Goal: Information Seeking & Learning: Find contact information

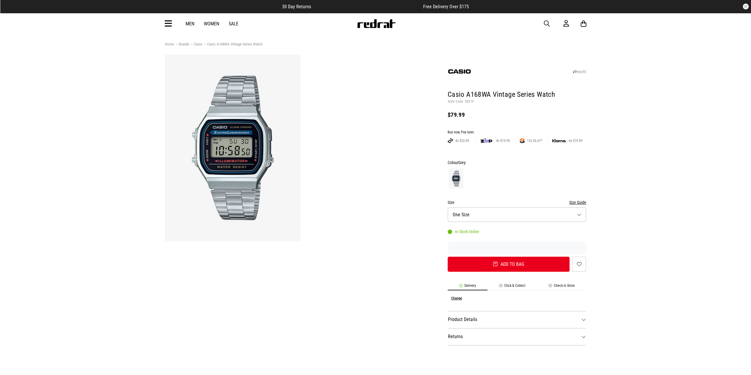
click at [504, 322] on dt "Product Details" at bounding box center [517, 319] width 139 height 17
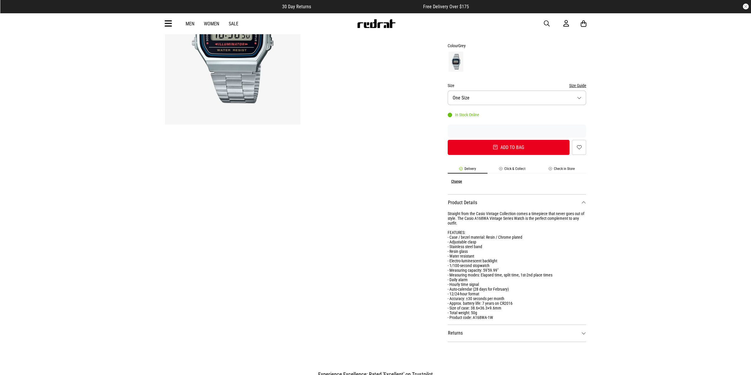
scroll to position [118, 0]
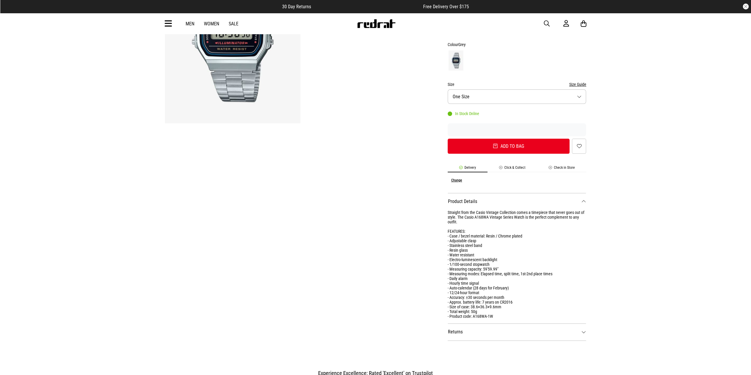
click at [504, 325] on dt "Returns" at bounding box center [517, 331] width 139 height 17
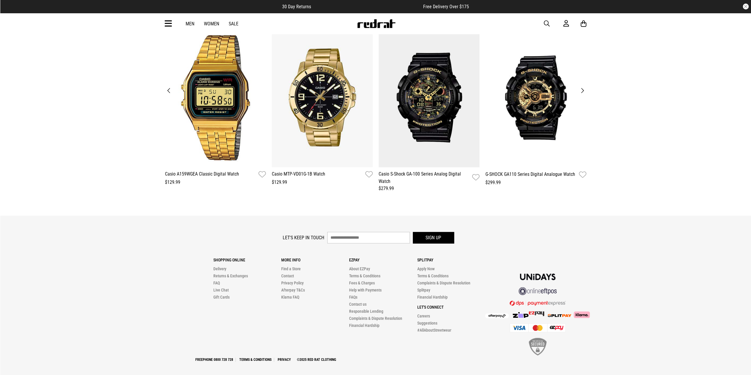
scroll to position [585, 0]
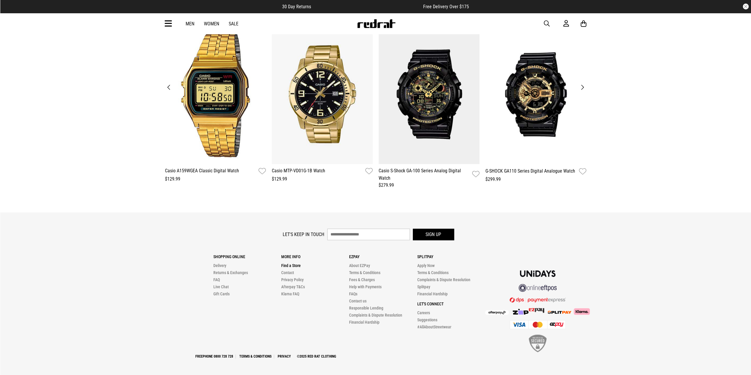
click at [291, 263] on link "Find a Store" at bounding box center [290, 265] width 19 height 5
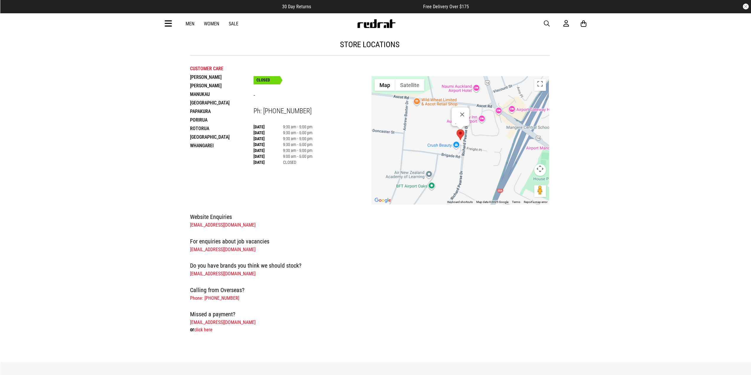
click at [168, 23] on icon at bounding box center [168, 24] width 7 height 10
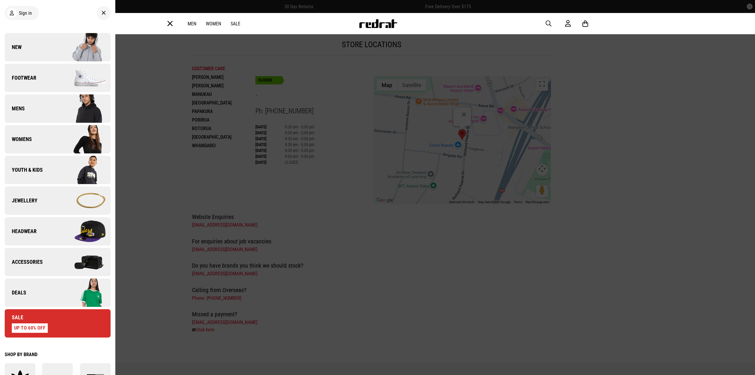
click at [168, 23] on icon at bounding box center [170, 24] width 6 height 10
